Goal: Task Accomplishment & Management: Use online tool/utility

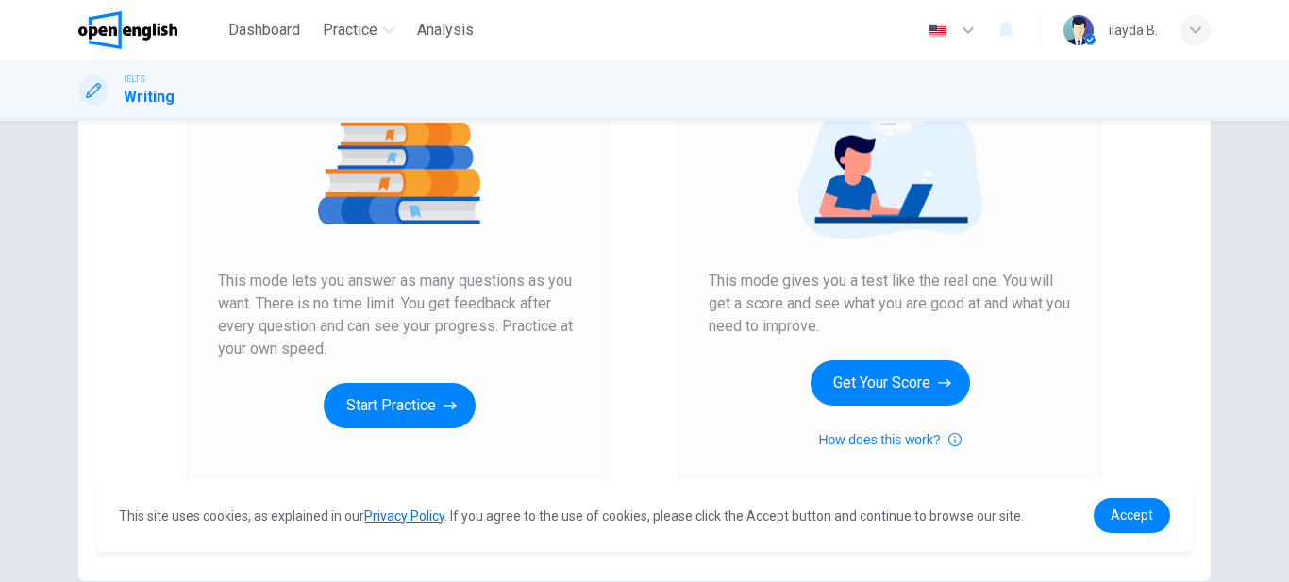
scroll to position [248, 0]
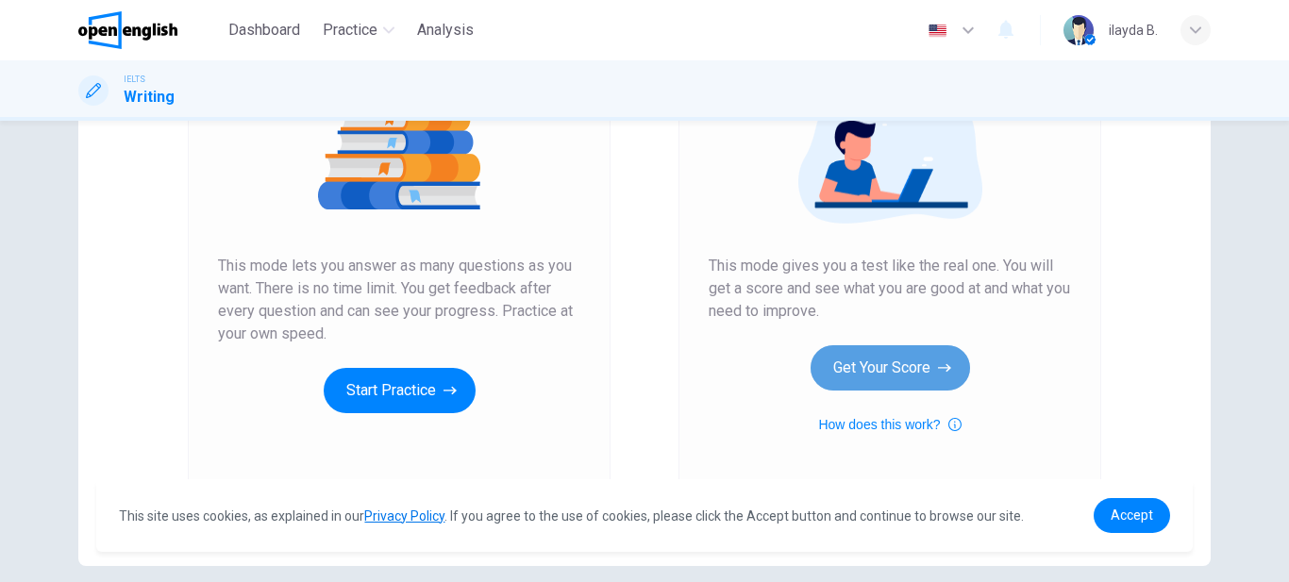
click at [893, 359] on button "Get Your Score" at bounding box center [889, 367] width 159 height 45
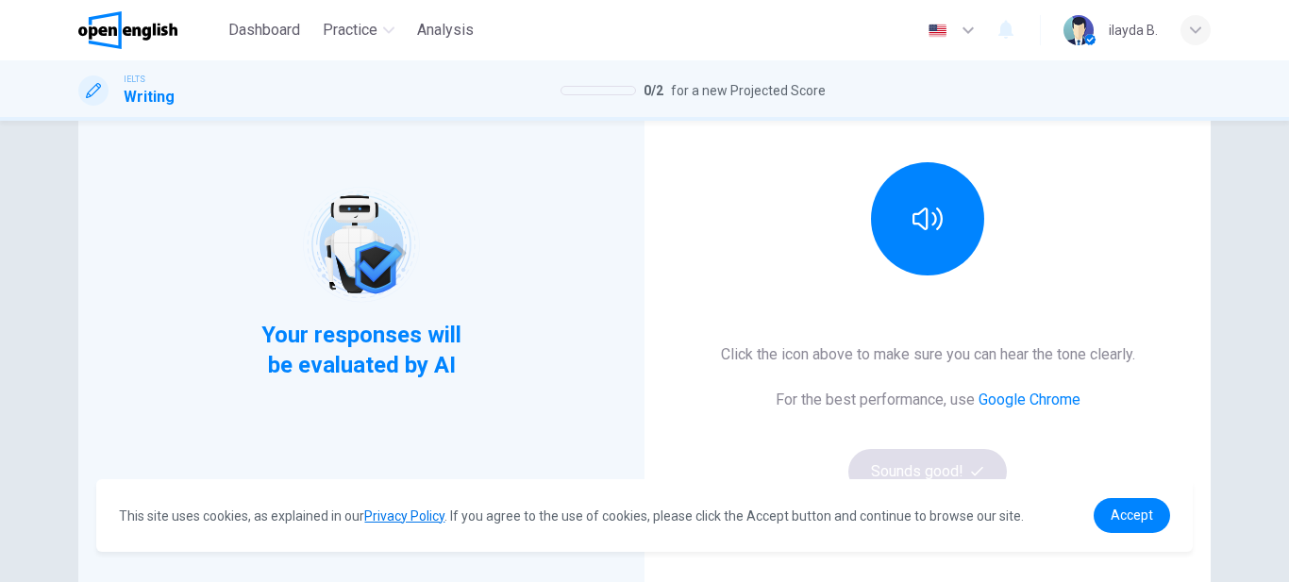
scroll to position [203, 0]
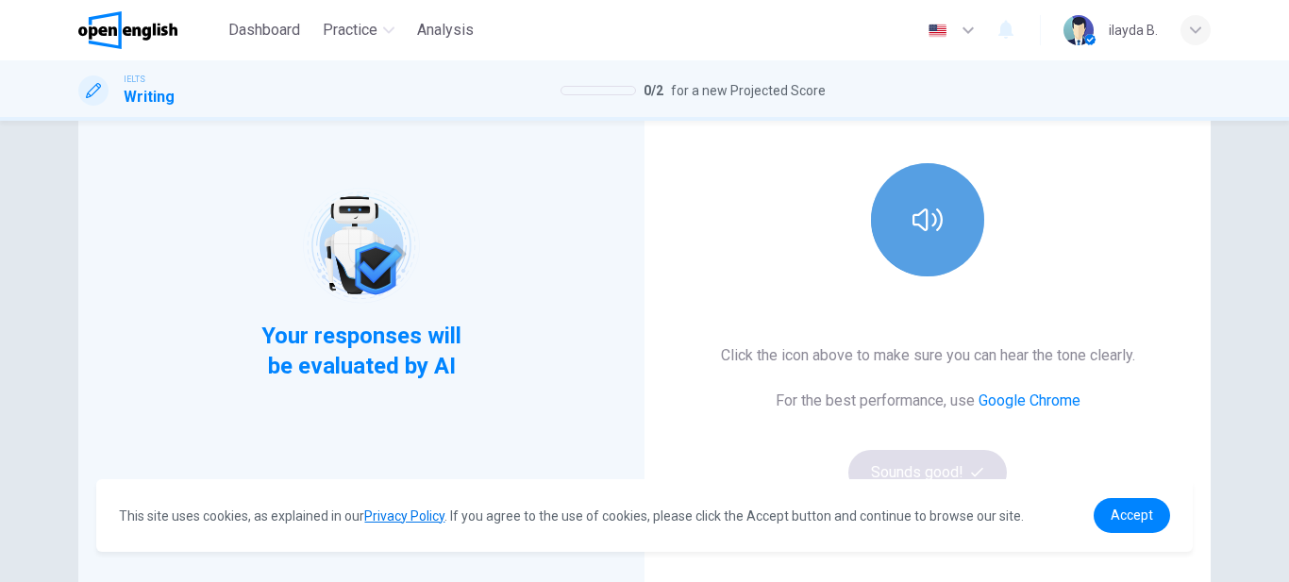
click at [931, 227] on icon "button" at bounding box center [927, 220] width 30 height 30
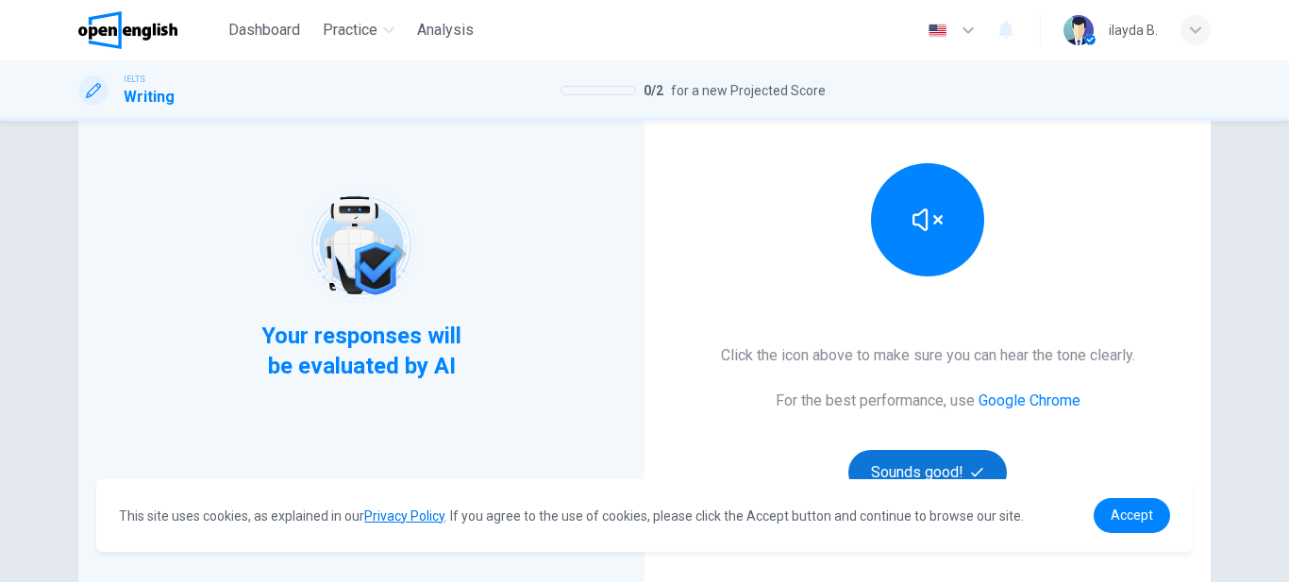
click at [923, 475] on button "Sounds good!" at bounding box center [927, 472] width 158 height 45
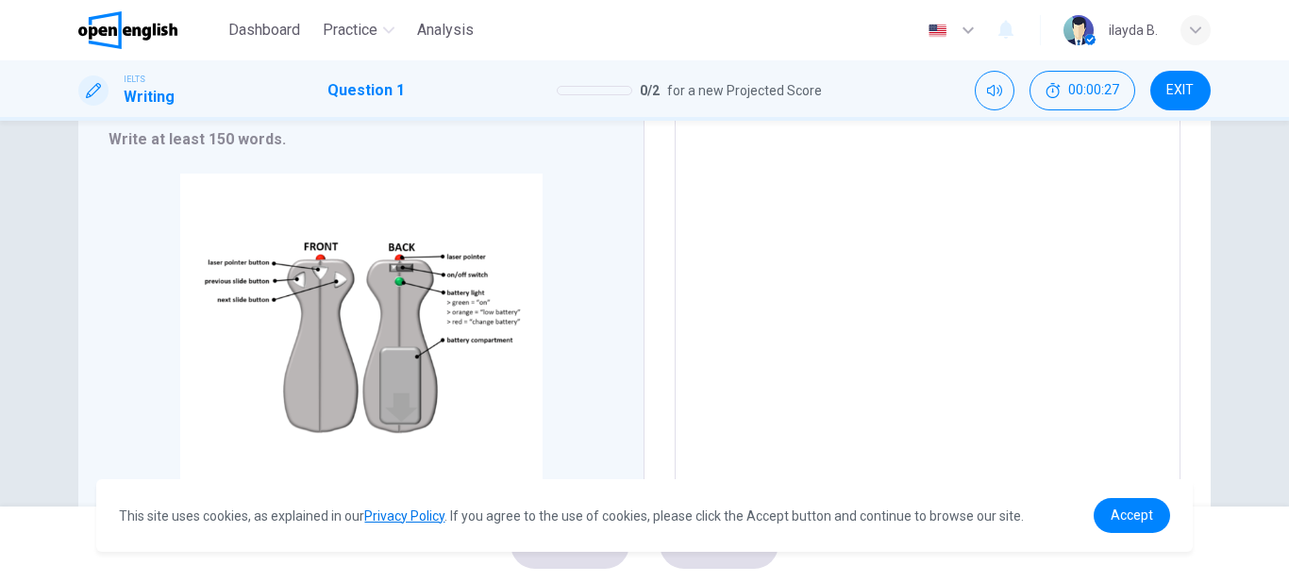
scroll to position [262, 0]
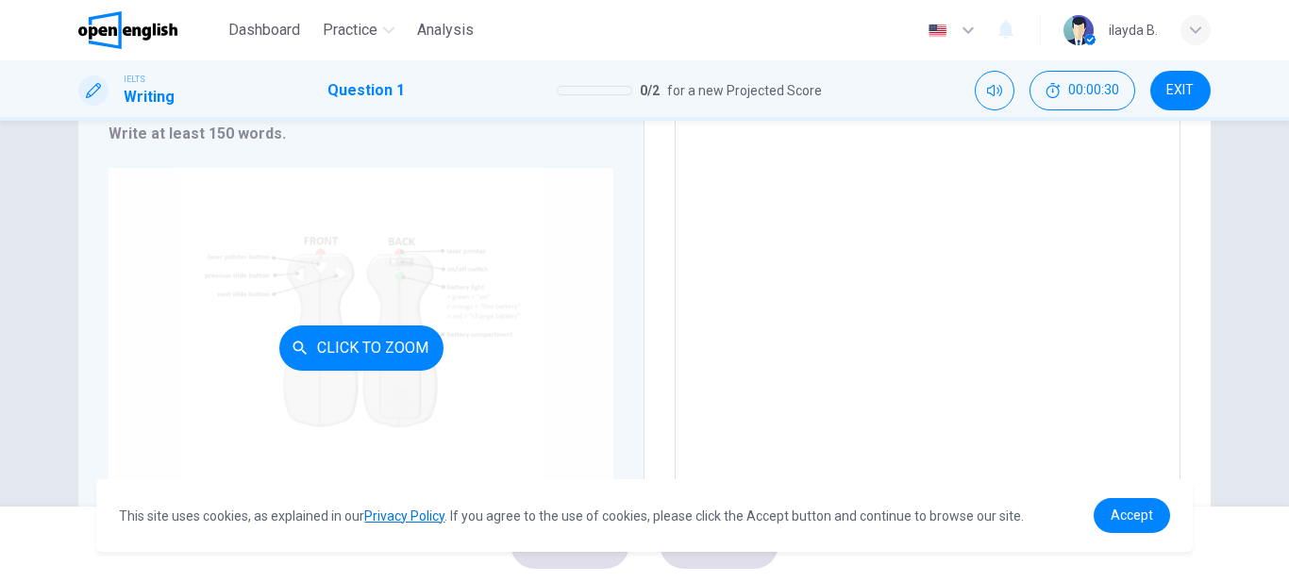
click at [367, 348] on button "Click to Zoom" at bounding box center [361, 347] width 164 height 45
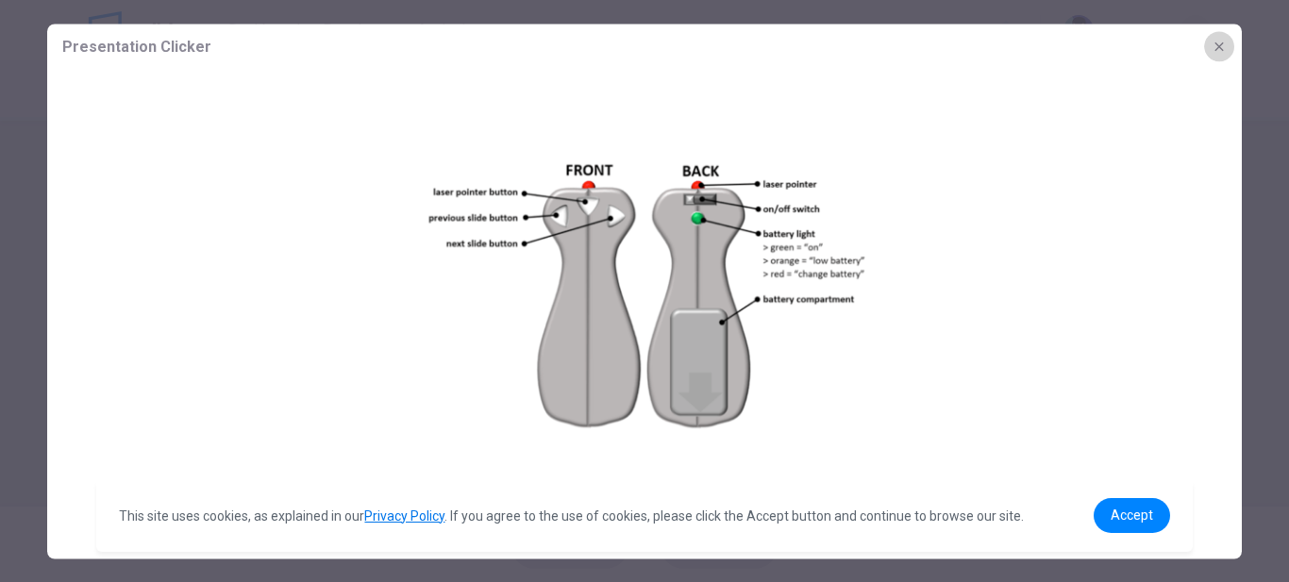
click at [1214, 50] on icon "button" at bounding box center [1218, 46] width 15 height 15
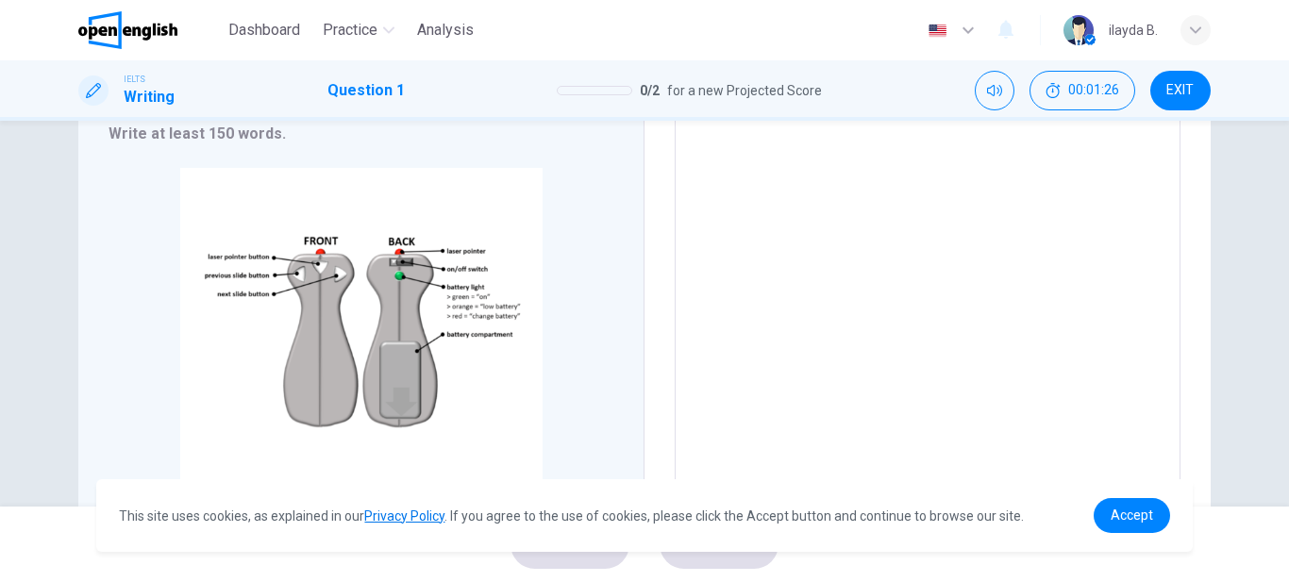
click at [762, 197] on textarea at bounding box center [927, 230] width 479 height 504
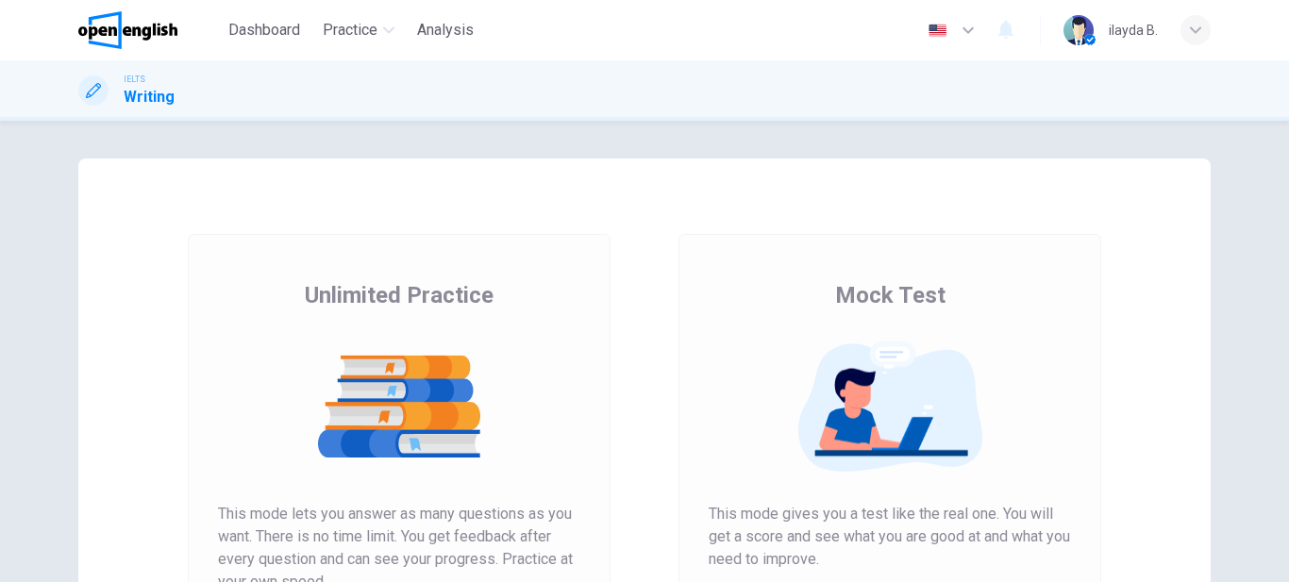
scroll to position [330, 0]
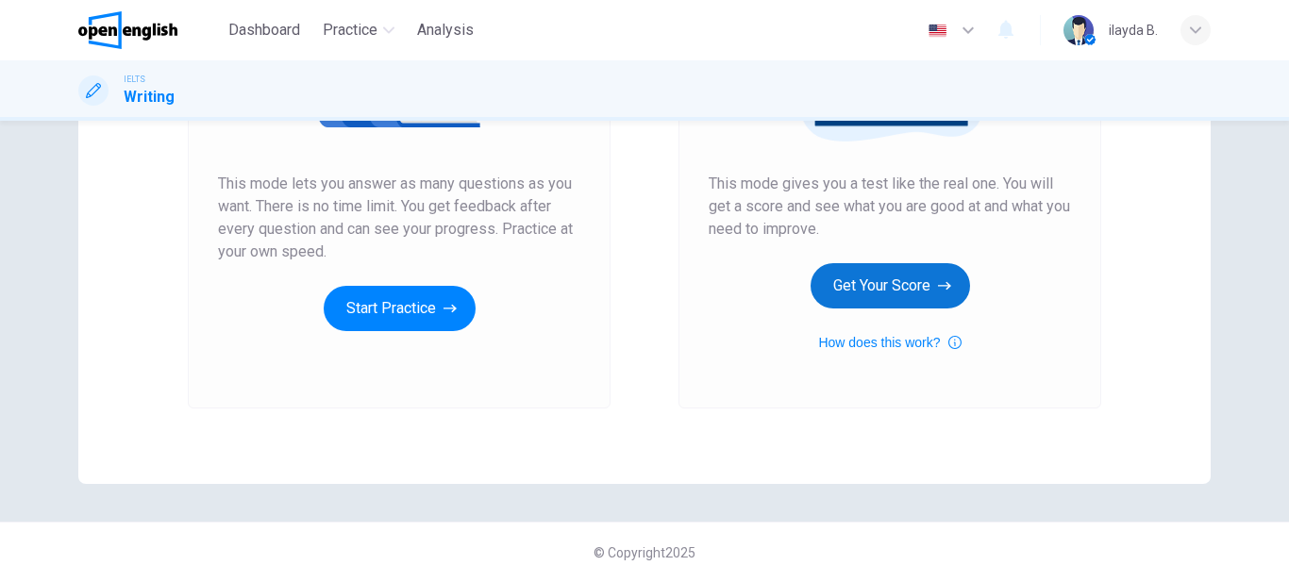
click at [874, 281] on button "Get Your Score" at bounding box center [889, 285] width 159 height 45
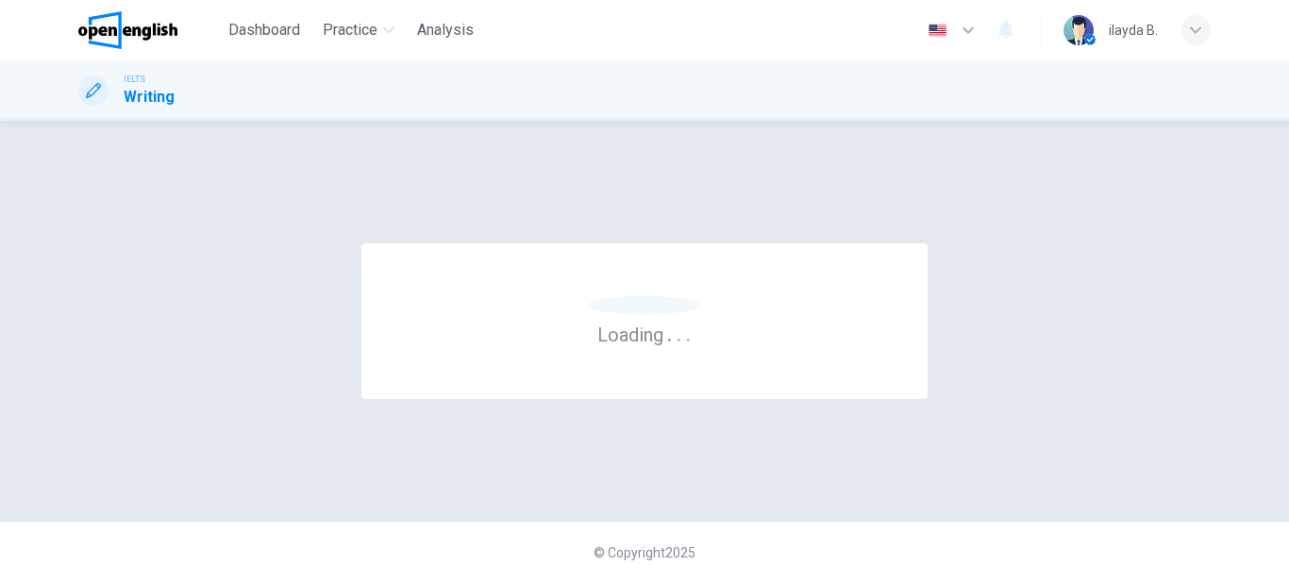
scroll to position [0, 0]
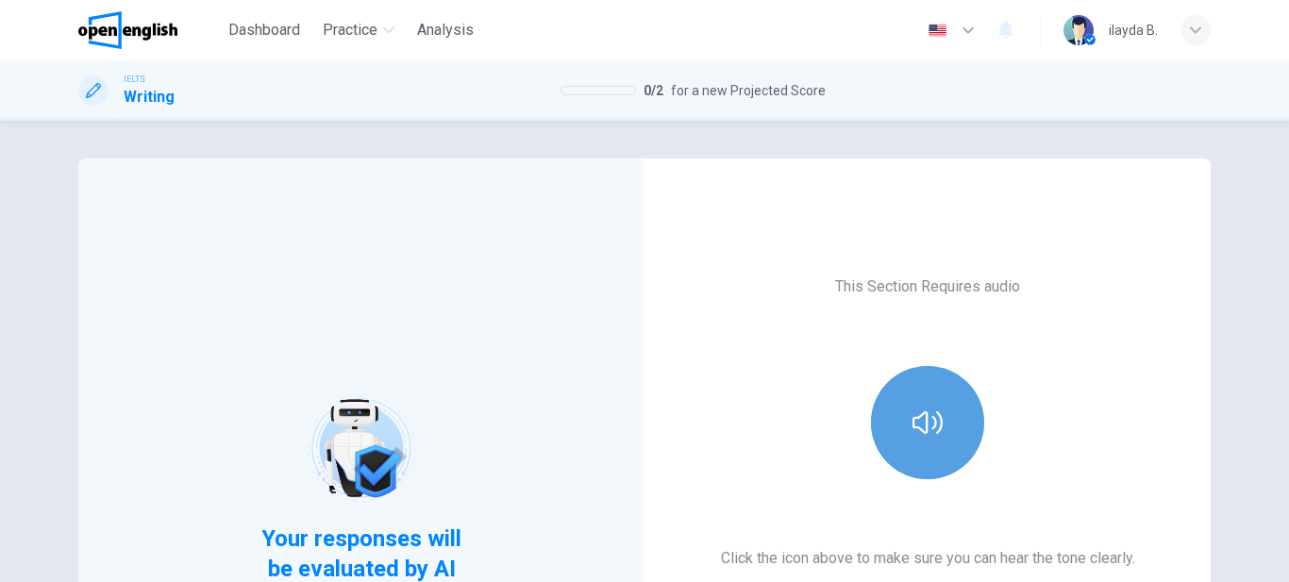
click at [929, 428] on icon "button" at bounding box center [927, 423] width 30 height 30
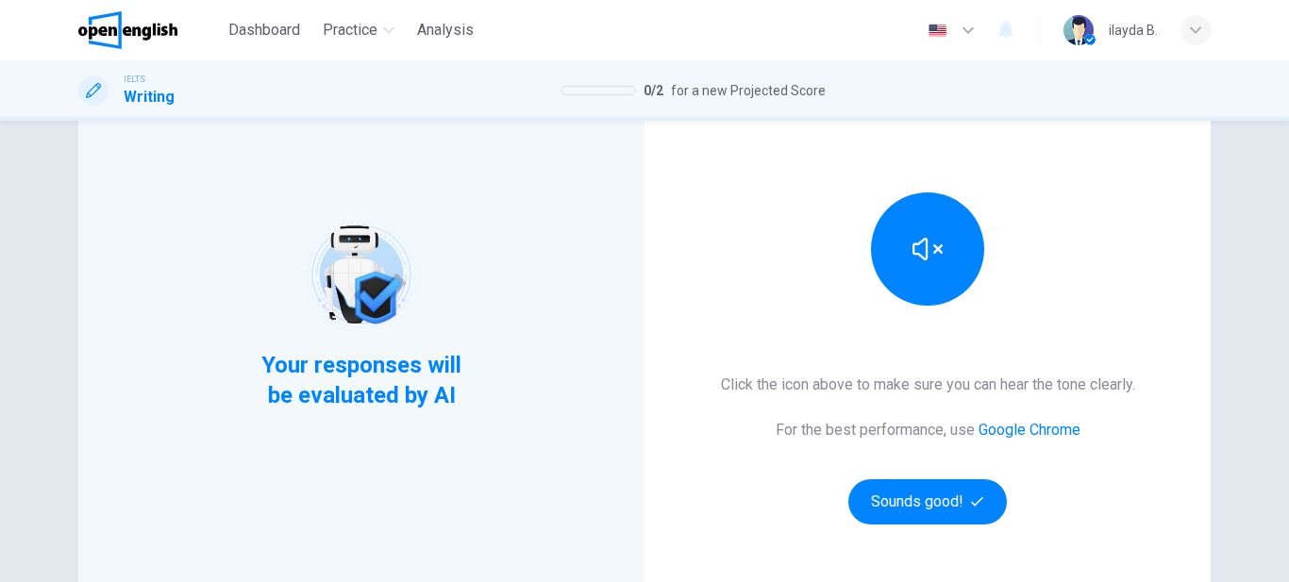
scroll to position [248, 0]
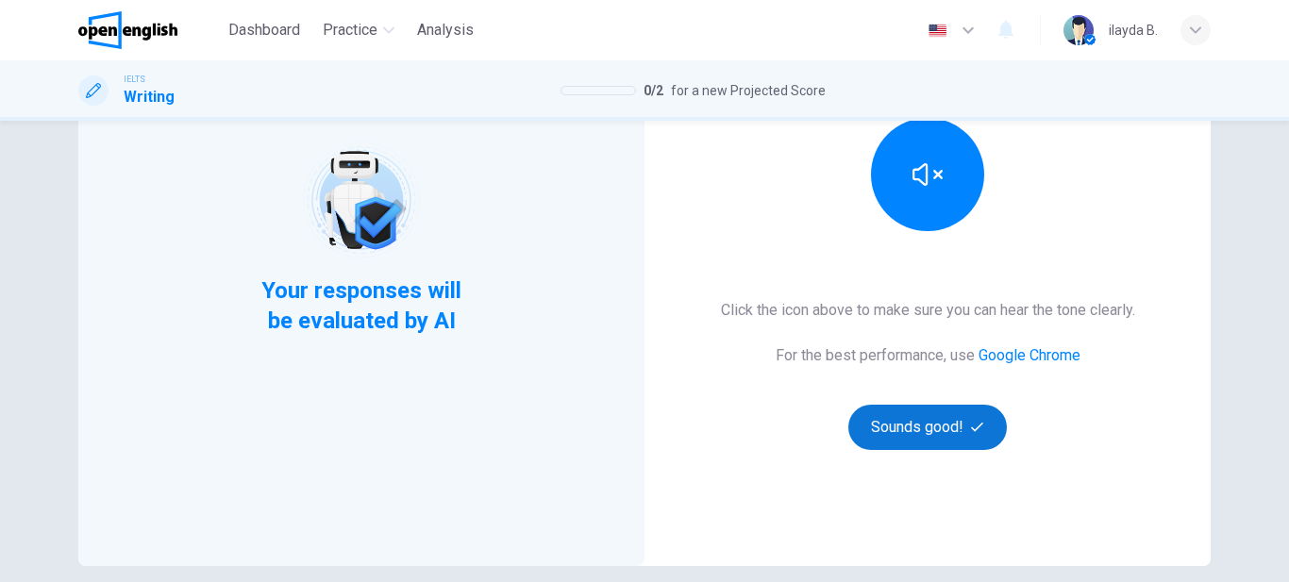
click at [892, 425] on button "Sounds good!" at bounding box center [927, 427] width 158 height 45
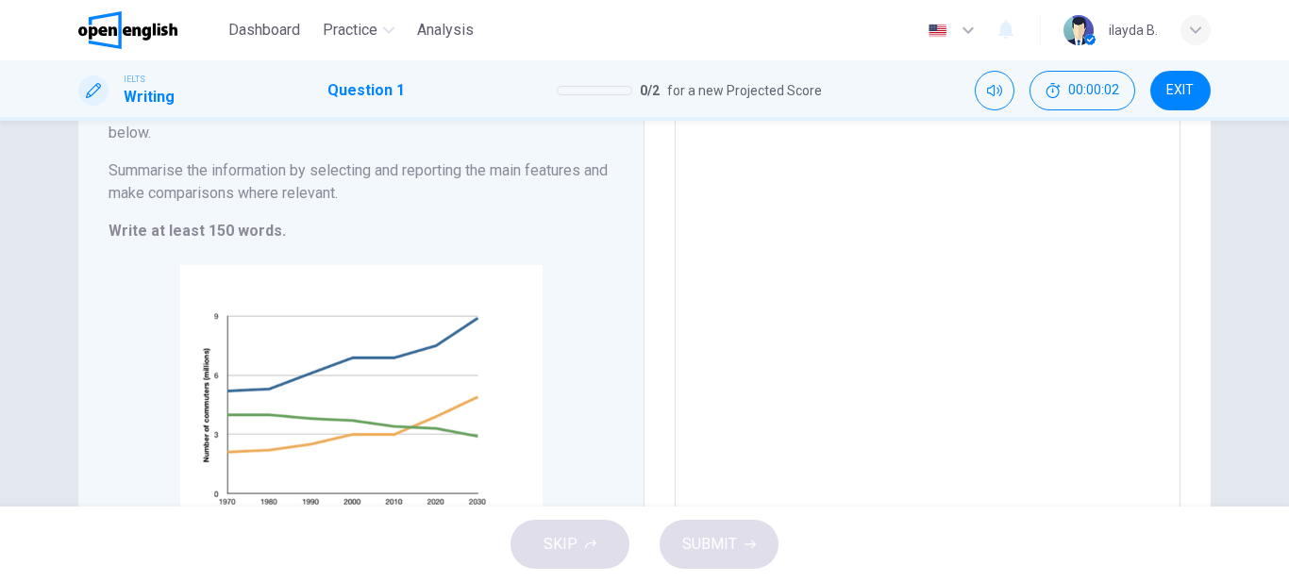
click at [1157, 202] on textarea at bounding box center [927, 285] width 479 height 587
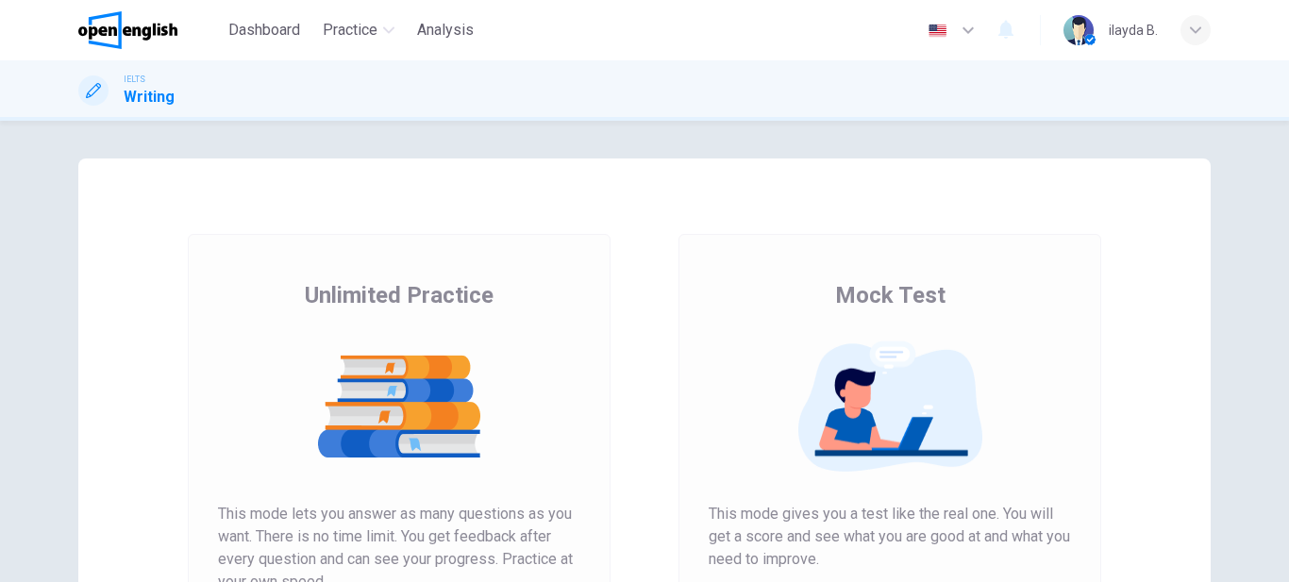
scroll to position [330, 0]
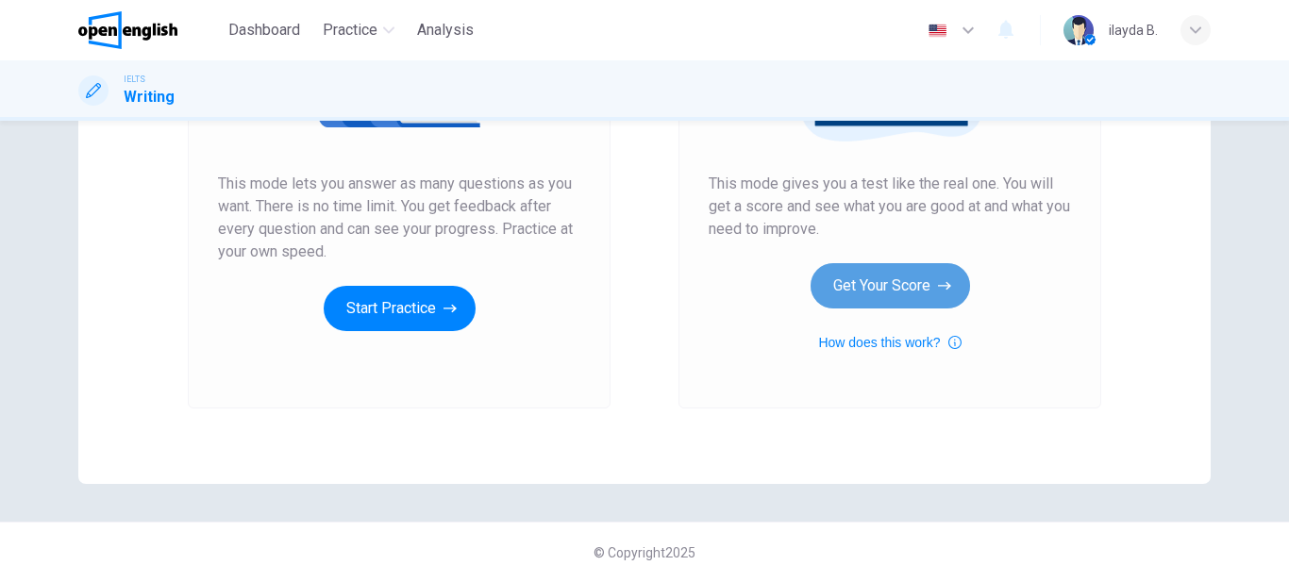
click at [865, 282] on button "Get Your Score" at bounding box center [889, 285] width 159 height 45
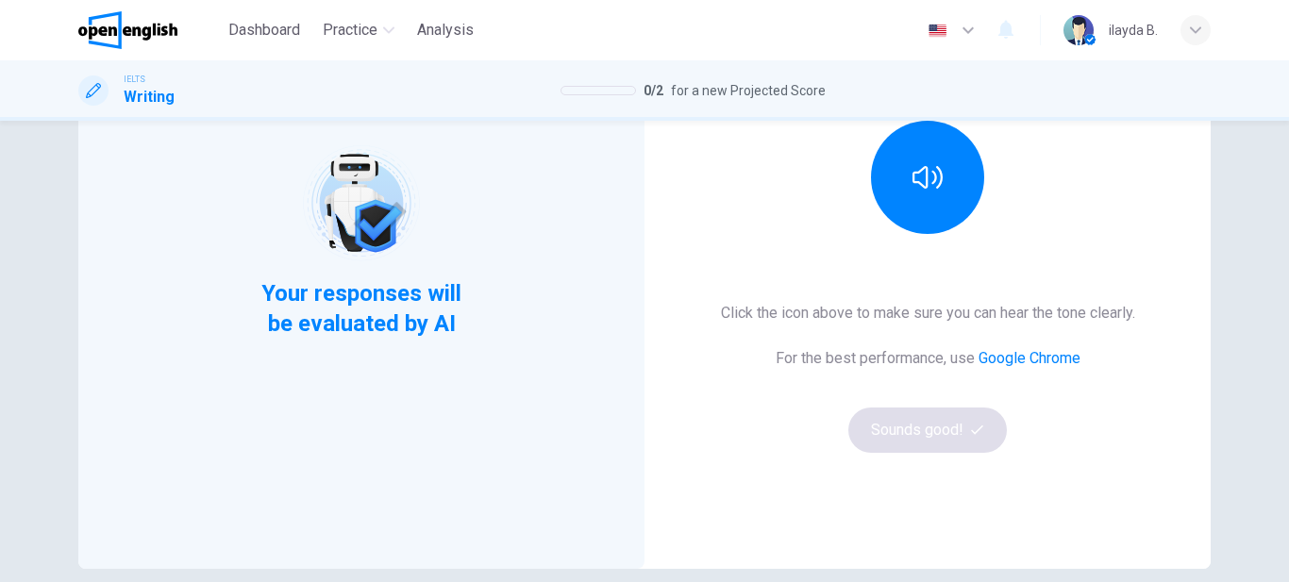
scroll to position [248, 0]
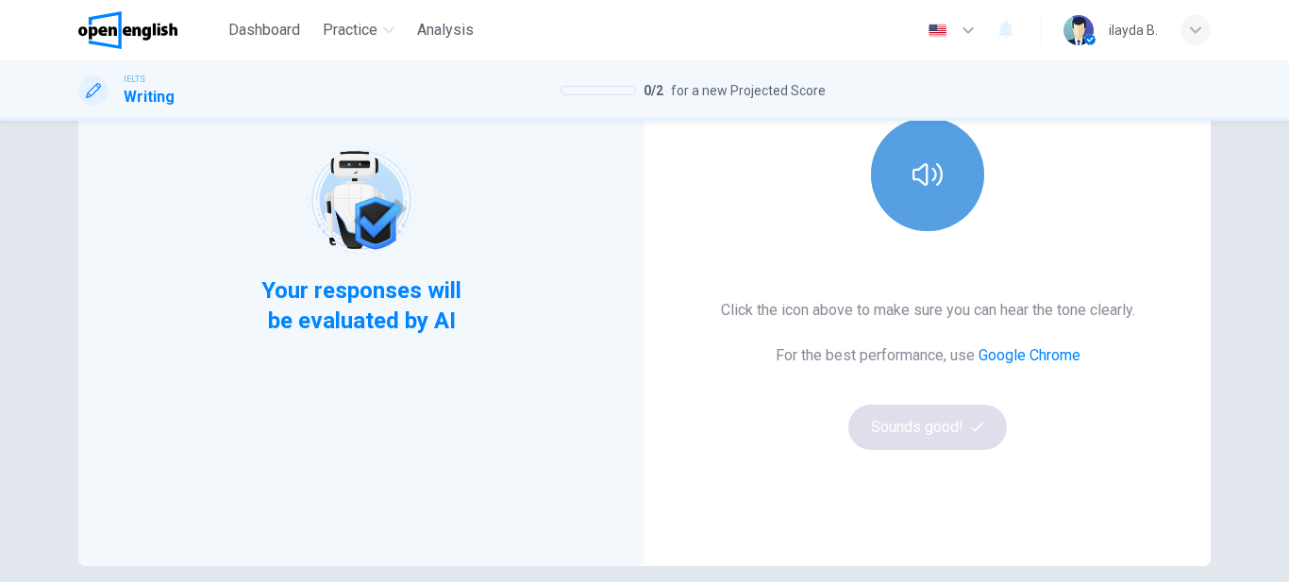
click at [932, 214] on button "button" at bounding box center [927, 174] width 113 height 113
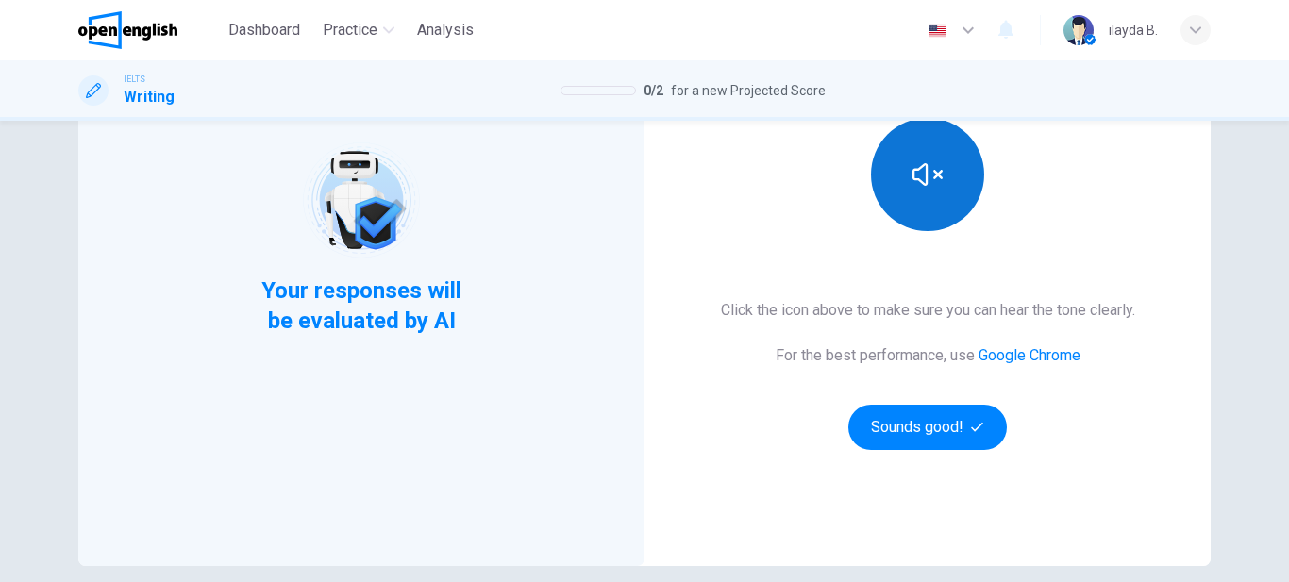
click at [932, 214] on button "button" at bounding box center [927, 174] width 113 height 113
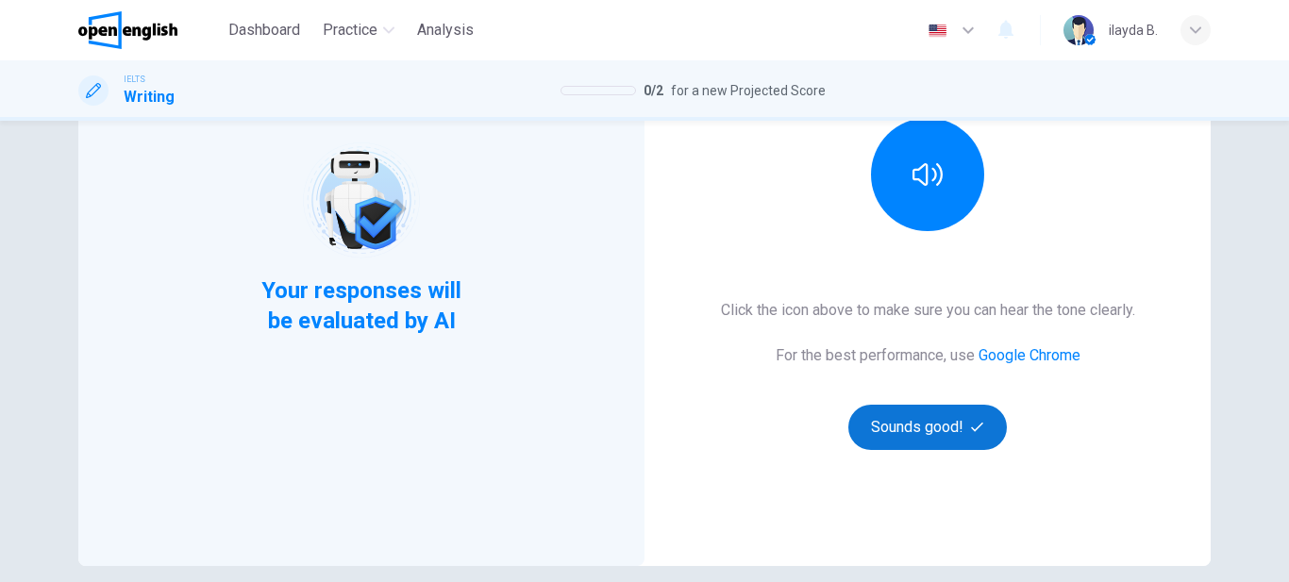
click at [913, 434] on button "Sounds good!" at bounding box center [927, 427] width 158 height 45
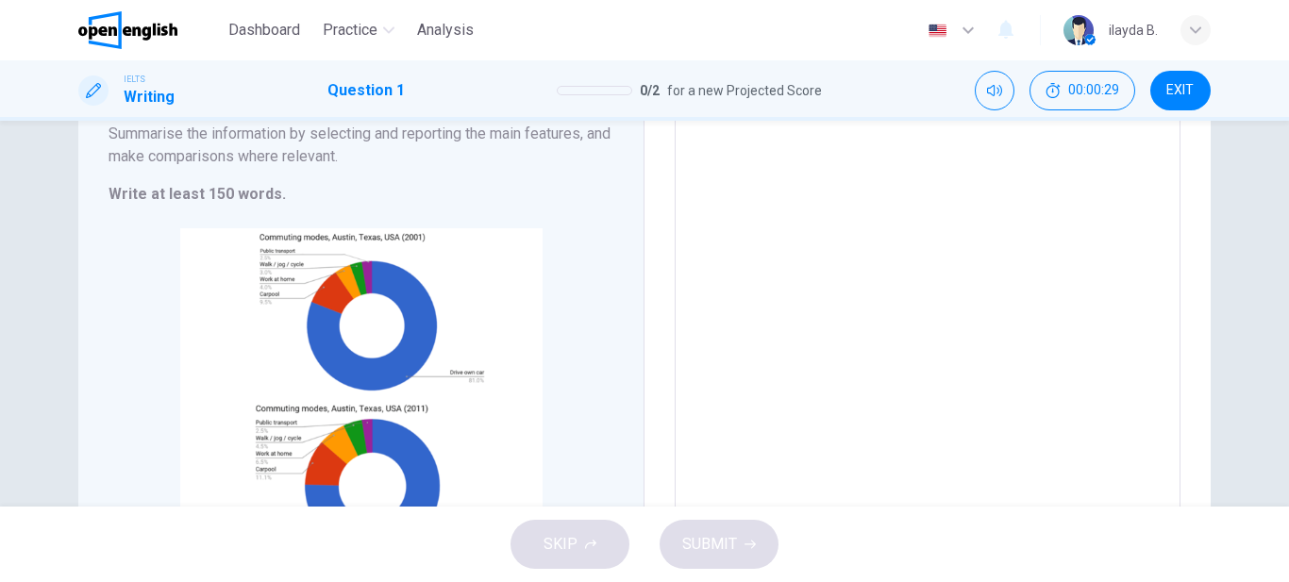
scroll to position [242, 0]
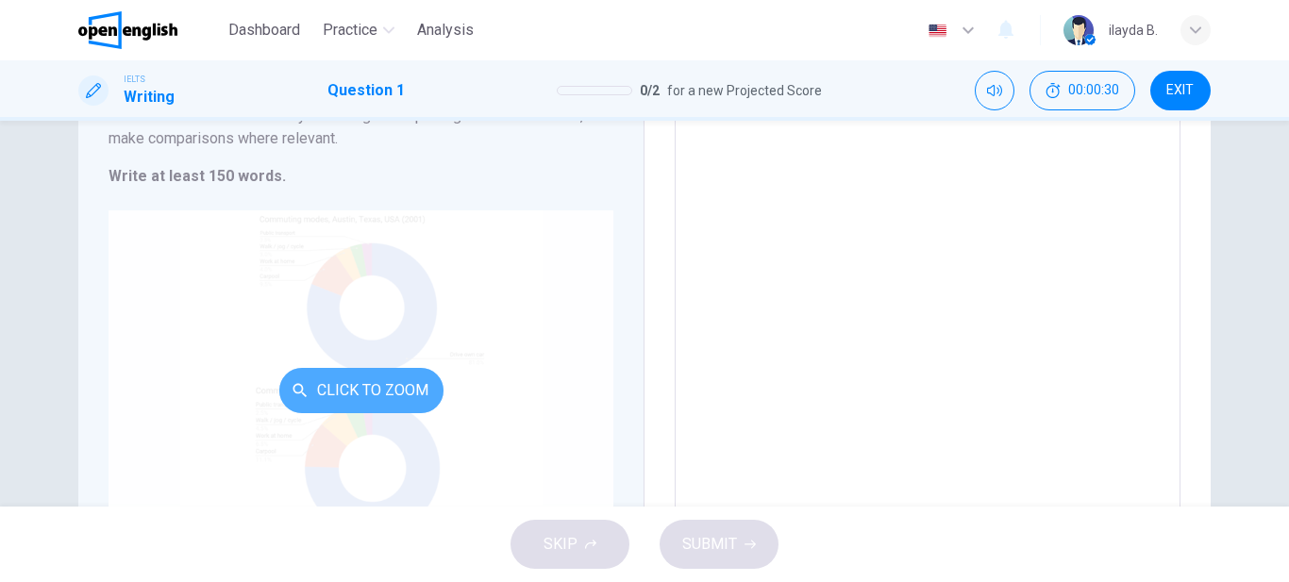
click at [426, 372] on button "Click to Zoom" at bounding box center [361, 390] width 164 height 45
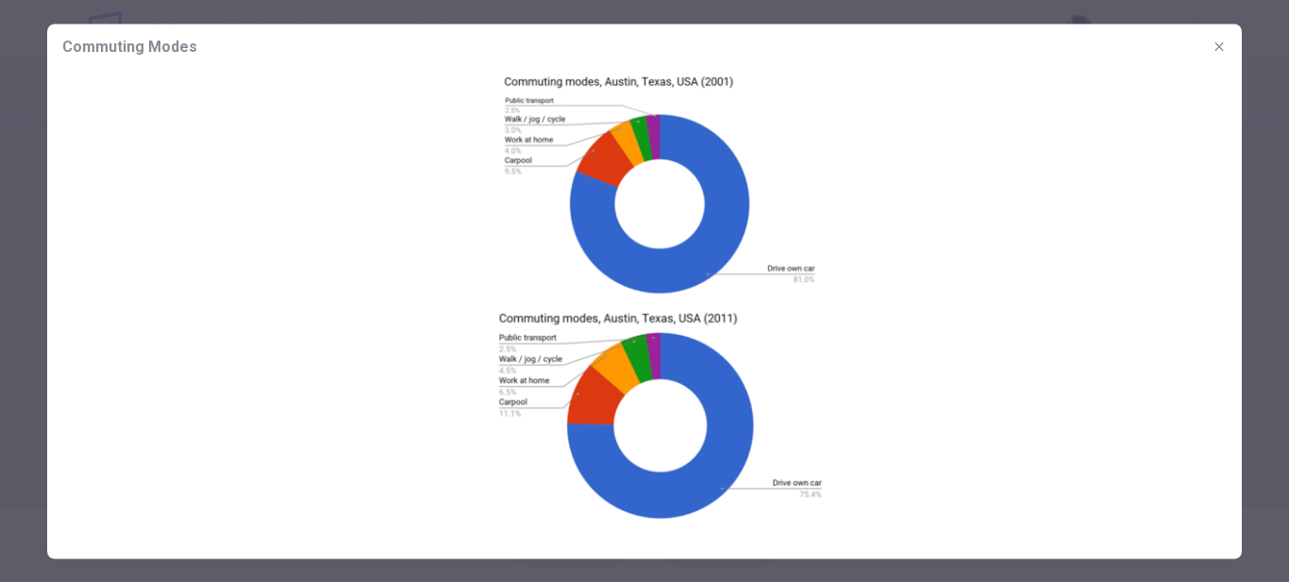
click at [1220, 35] on button "button" at bounding box center [1219, 46] width 30 height 30
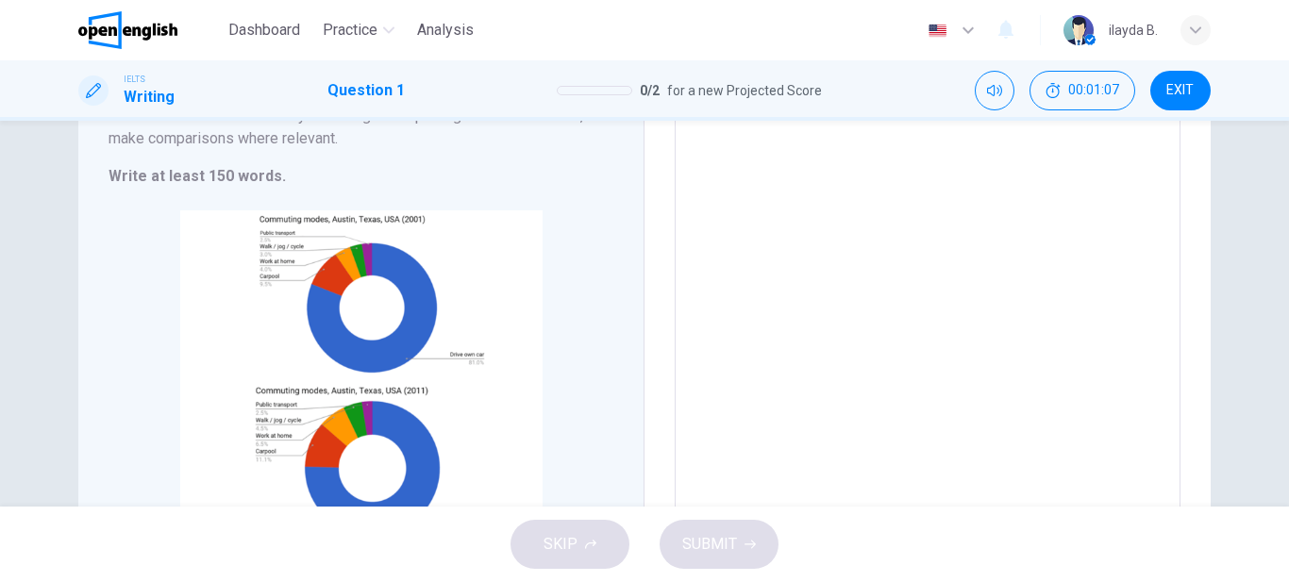
click at [732, 183] on textarea at bounding box center [927, 261] width 479 height 526
